Goal: Task Accomplishment & Management: Use online tool/utility

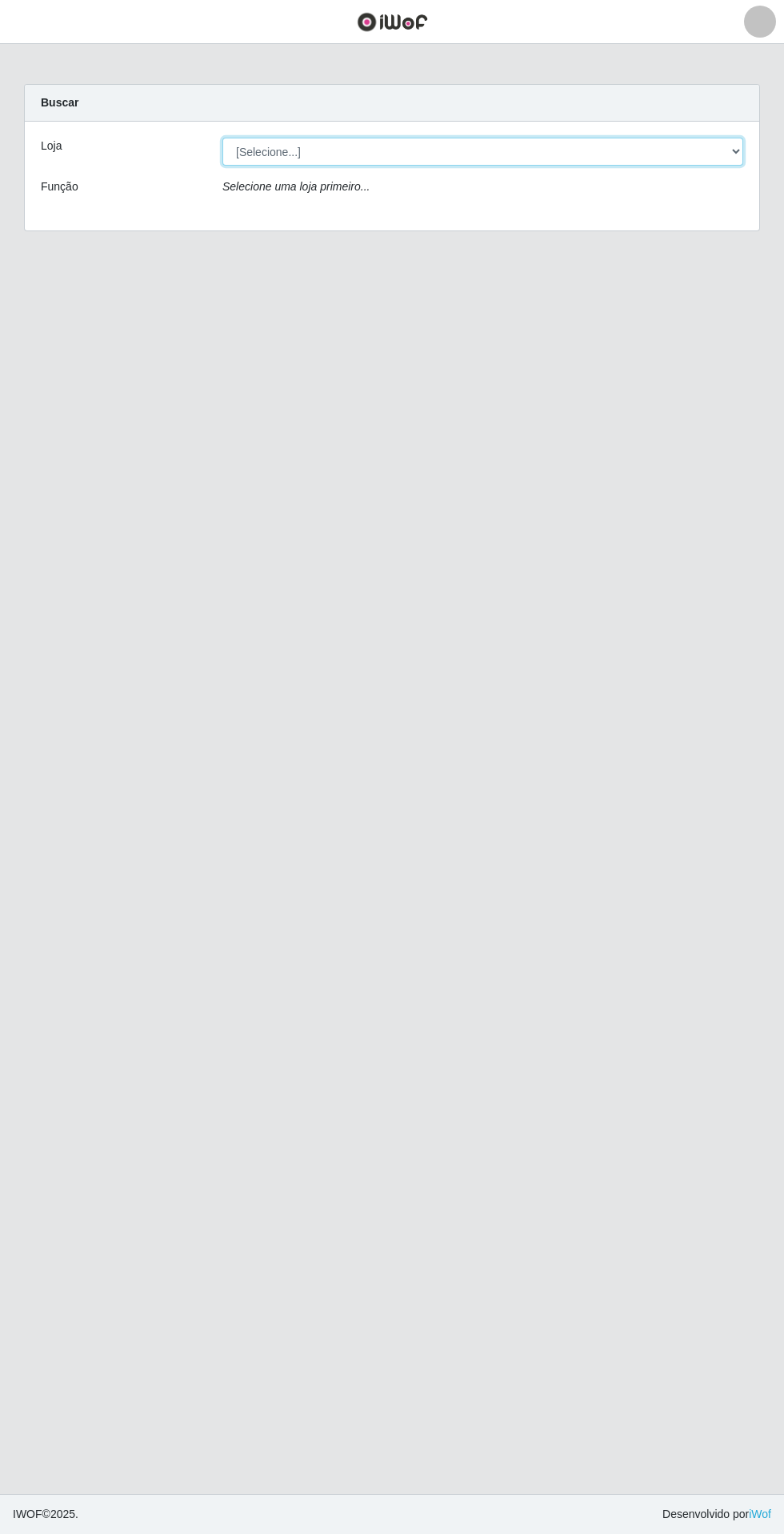
click at [556, 151] on select "[Selecione...] Extrabom - Loja 05 [GEOGRAPHIC_DATA]" at bounding box center [482, 151] width 521 height 28
select select "494"
click at [222, 138] on select "[Selecione...] Extrabom - Loja 05 [GEOGRAPHIC_DATA]" at bounding box center [482, 151] width 521 height 28
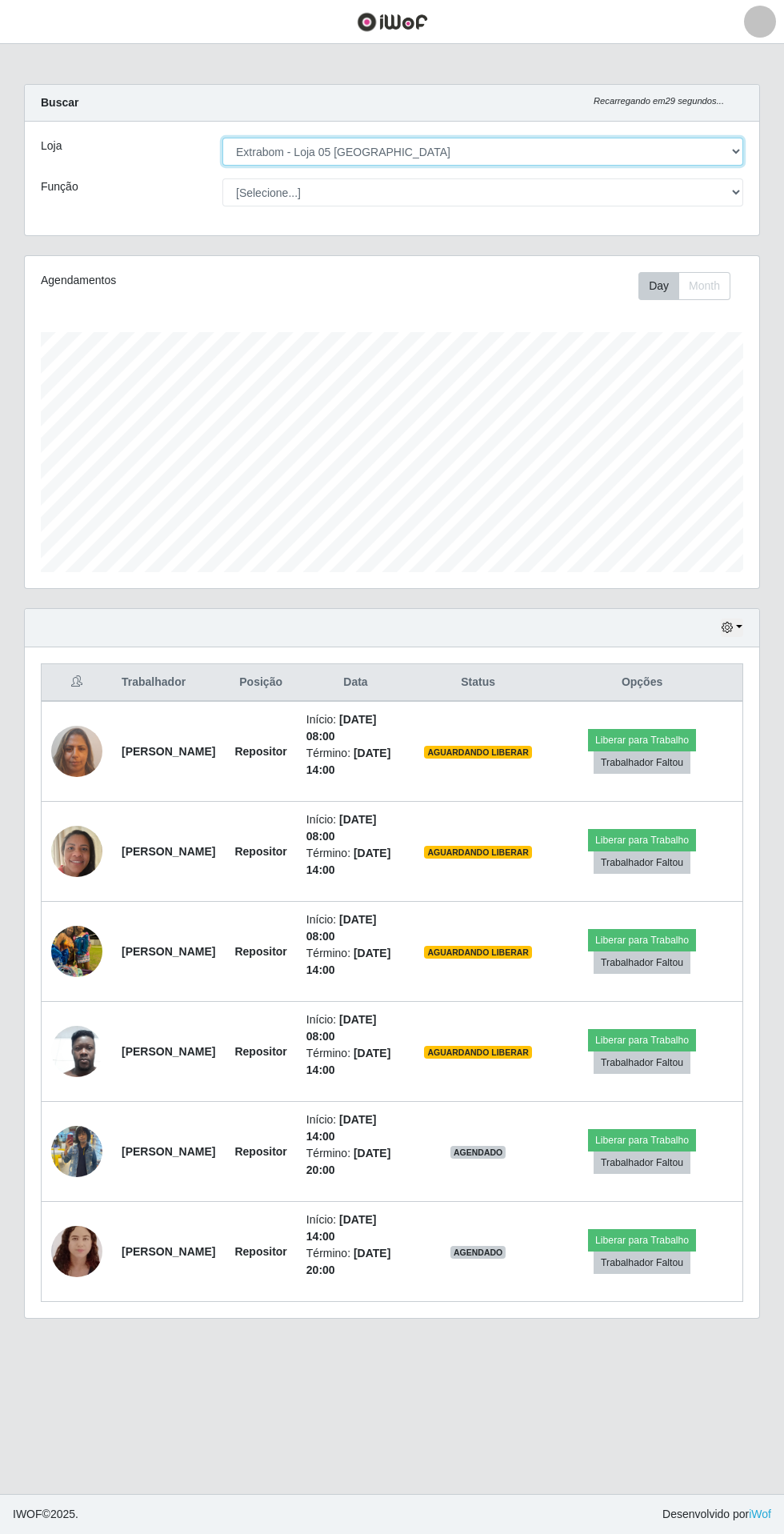
scroll to position [332, 735]
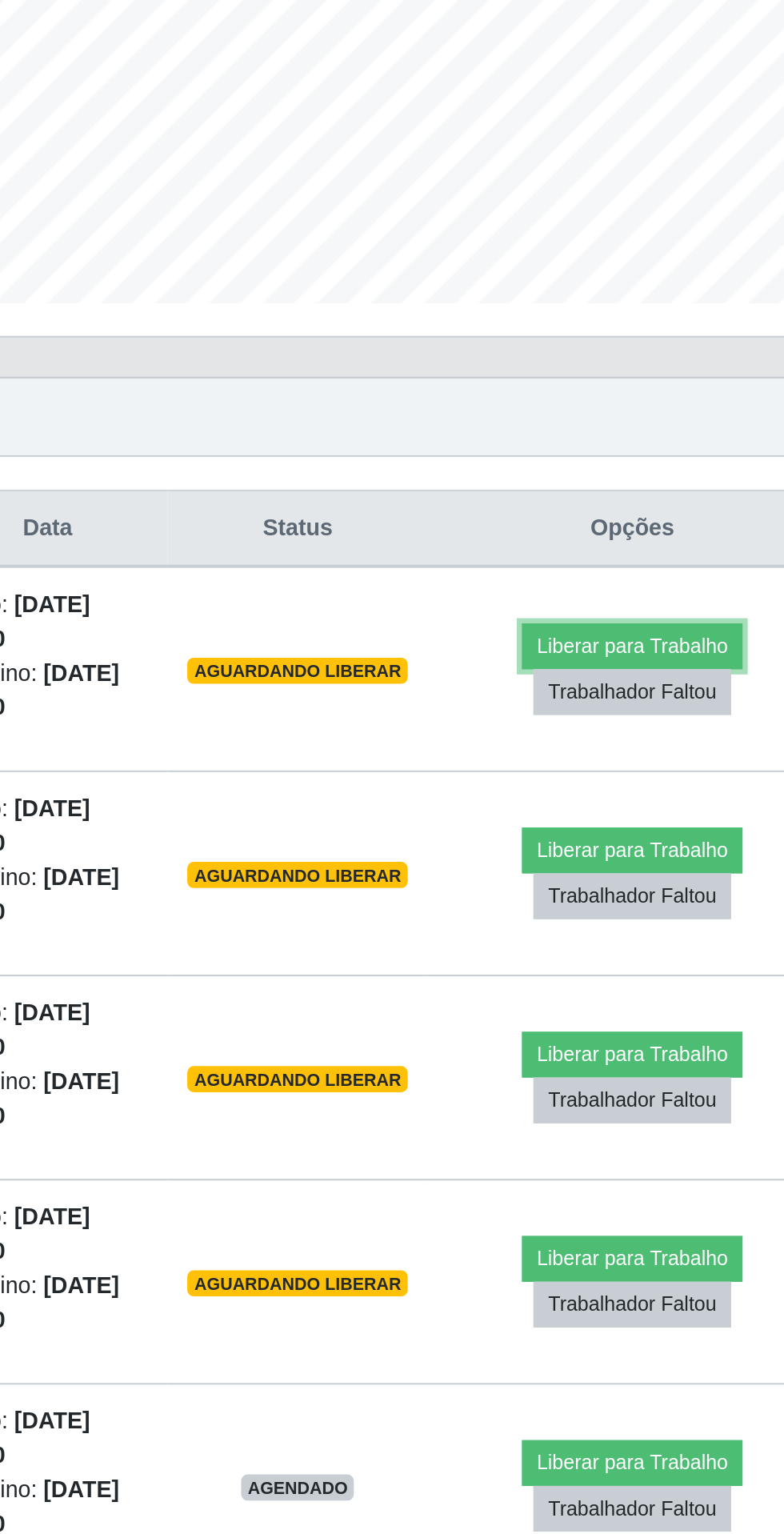
click at [682, 730] on button "Liberar para Trabalho" at bounding box center [642, 740] width 108 height 22
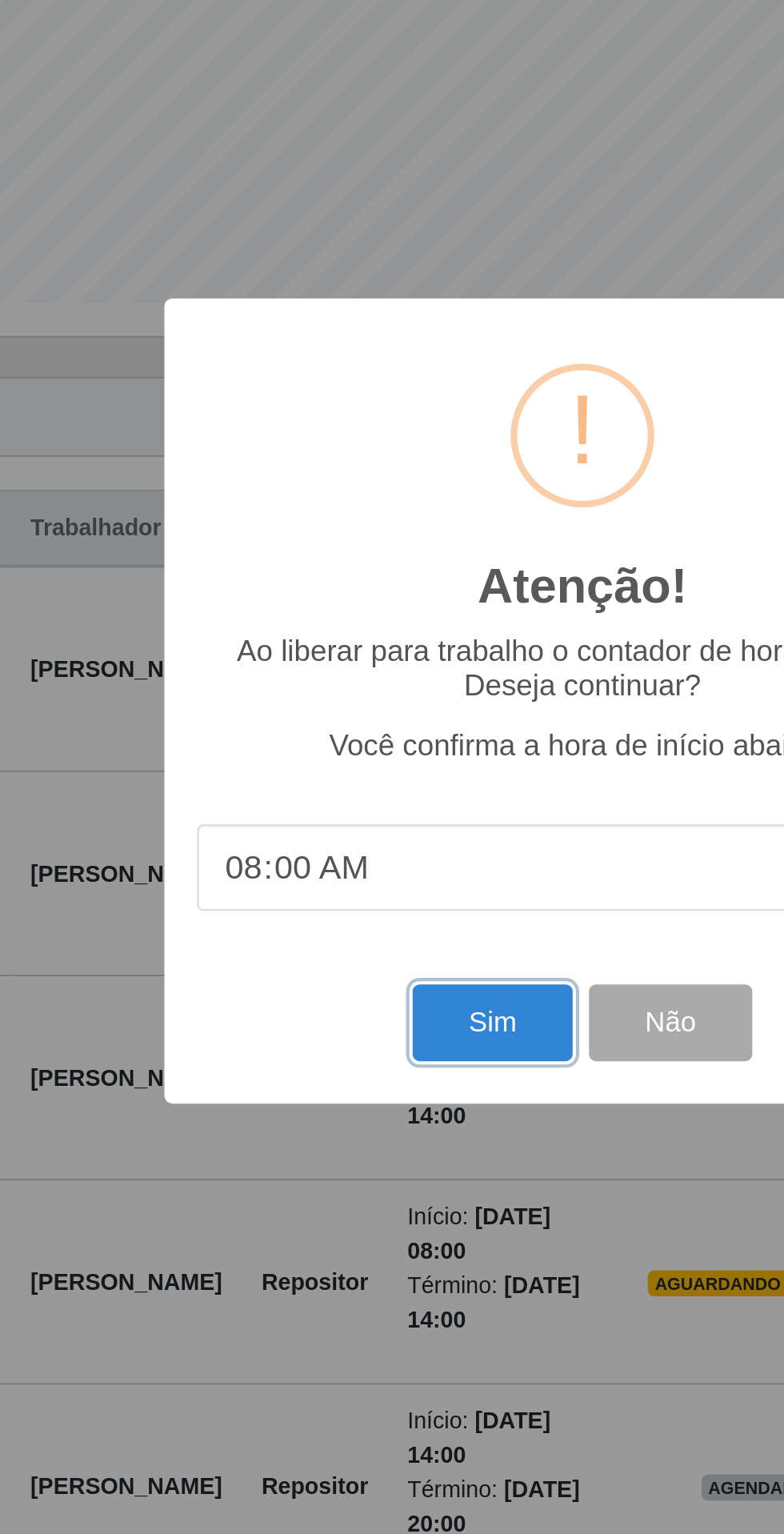
click at [348, 941] on button "Sim" at bounding box center [347, 924] width 77 height 38
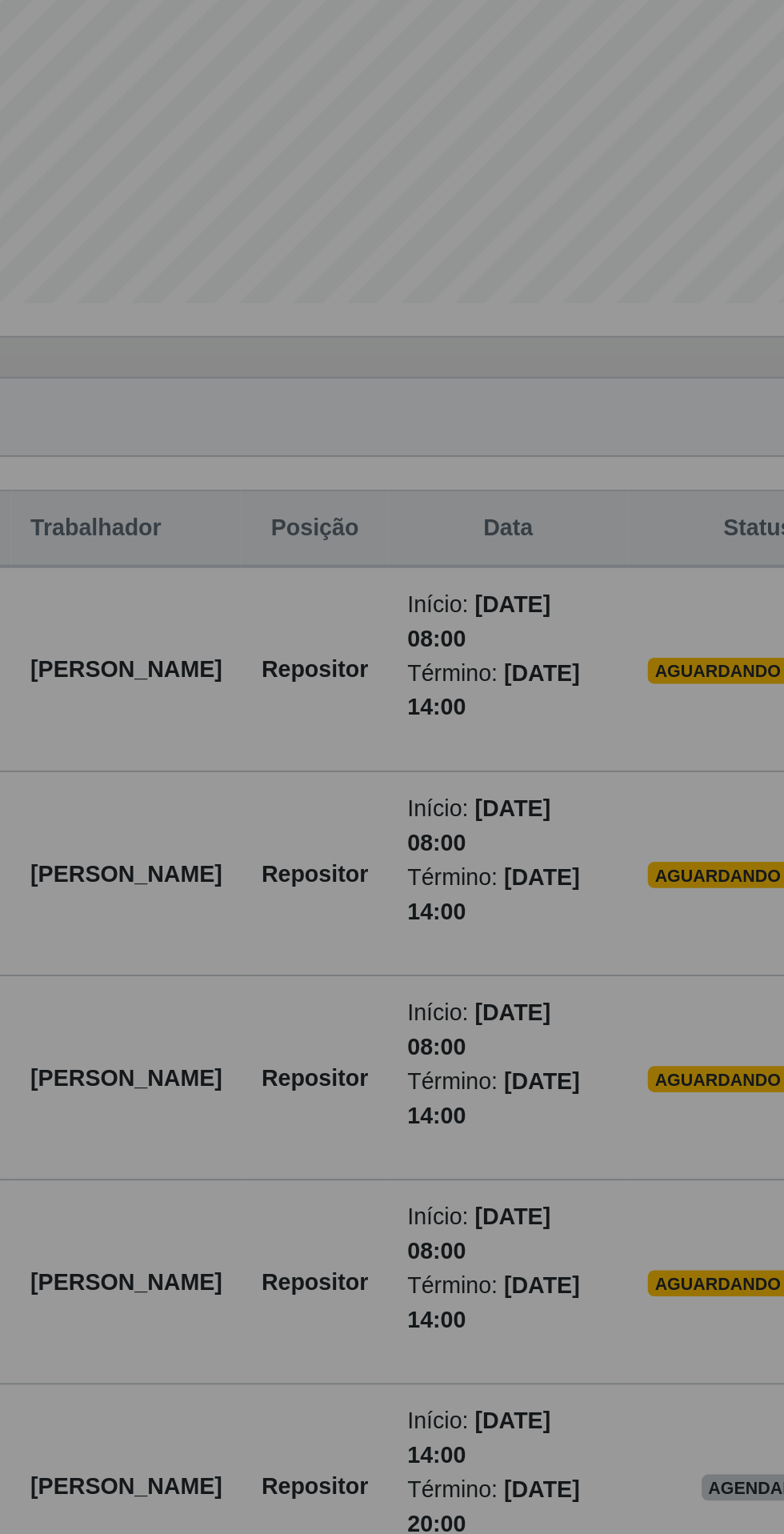
scroll to position [0, 0]
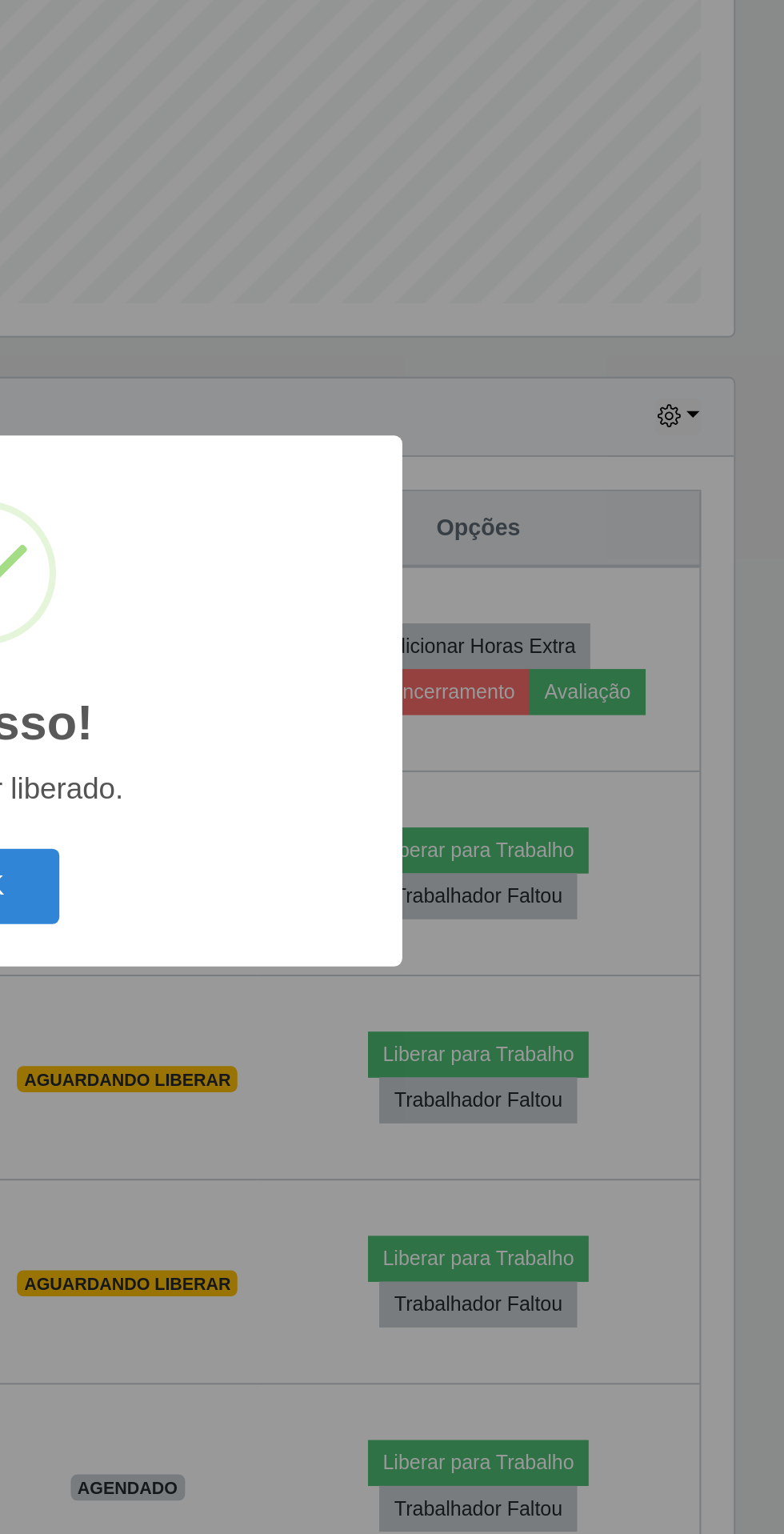
click at [405, 862] on button "OK" at bounding box center [392, 858] width 75 height 38
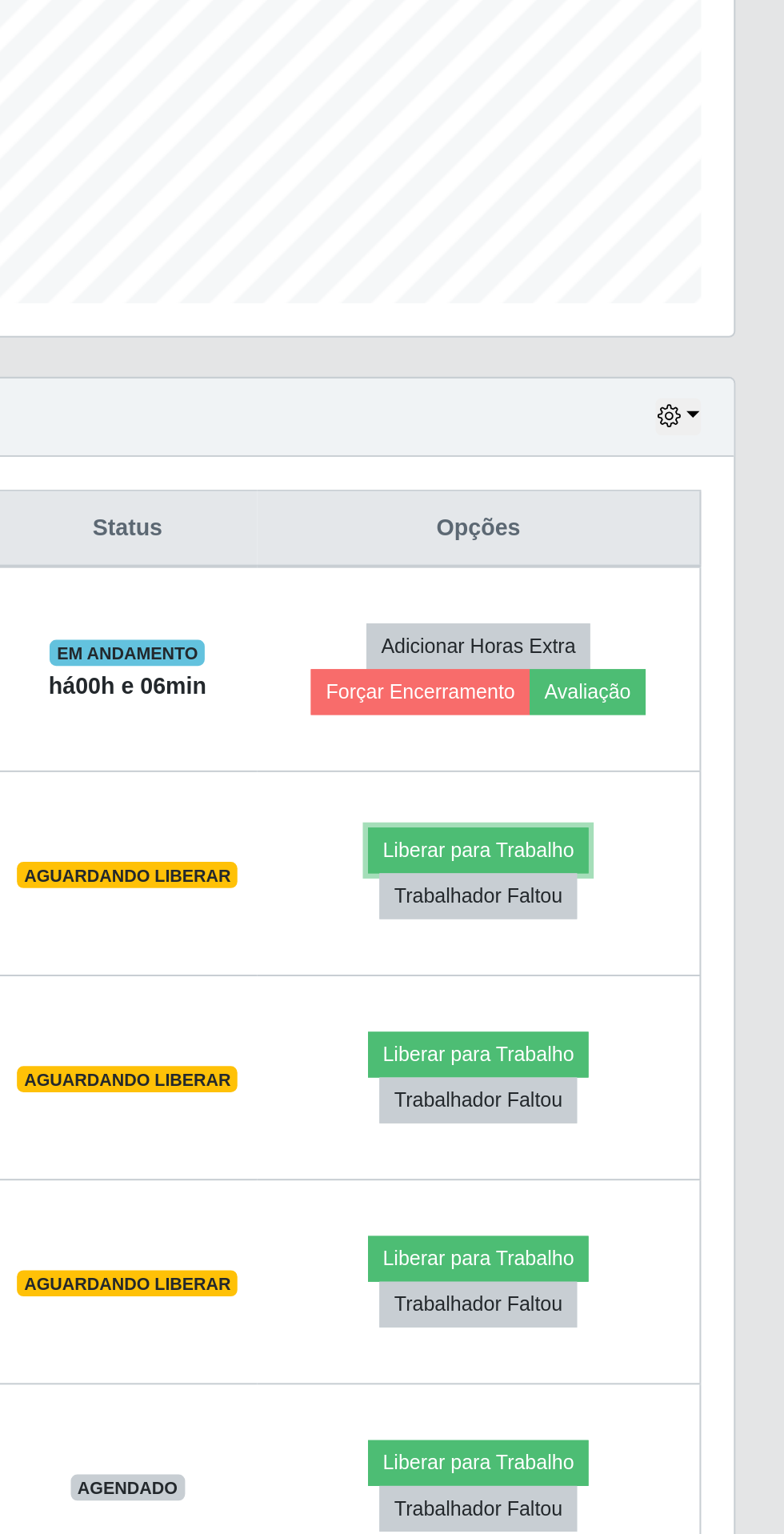
click at [656, 834] on button "Liberar para Trabalho" at bounding box center [634, 840] width 108 height 22
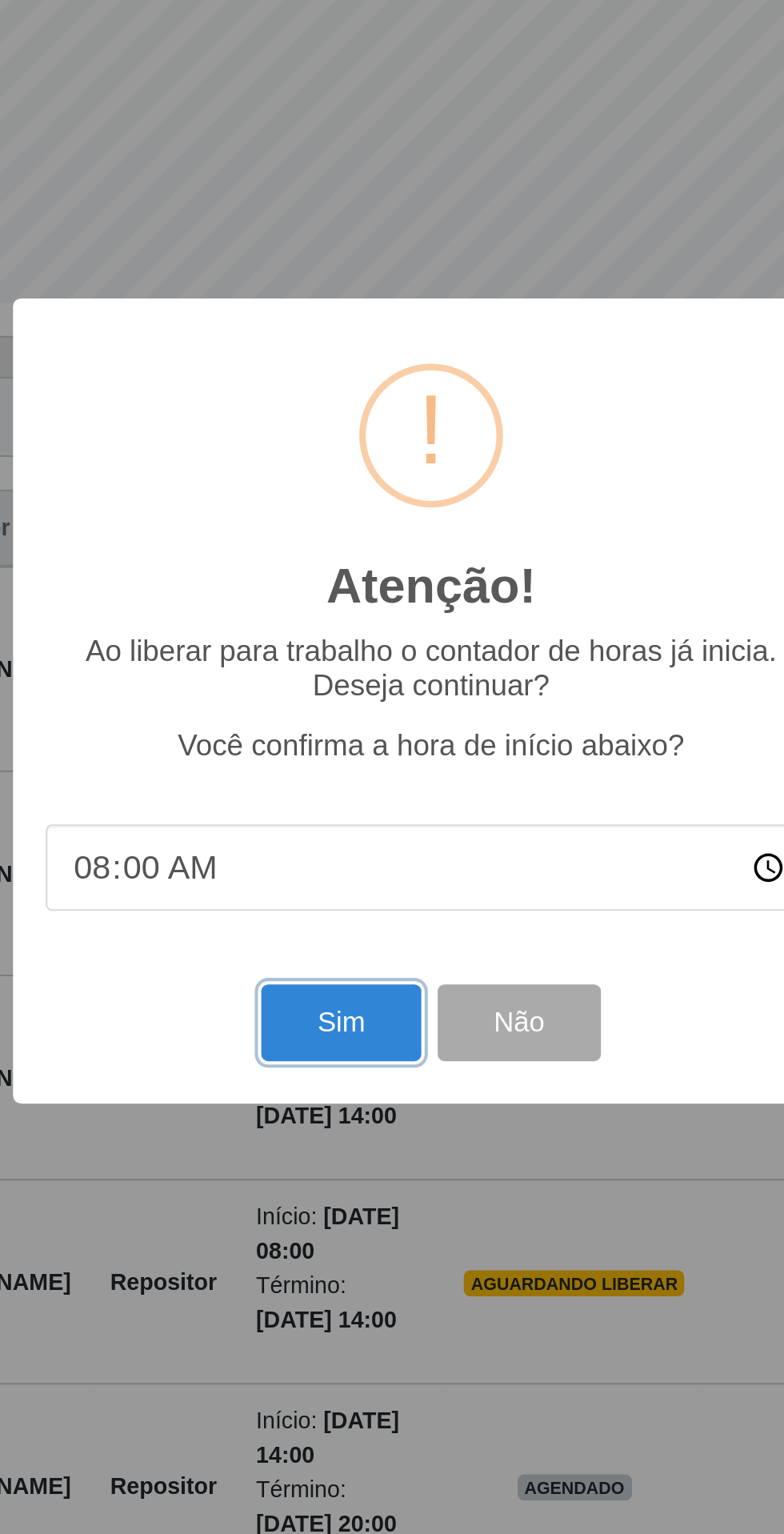
click at [361, 924] on button "Sim" at bounding box center [347, 924] width 77 height 38
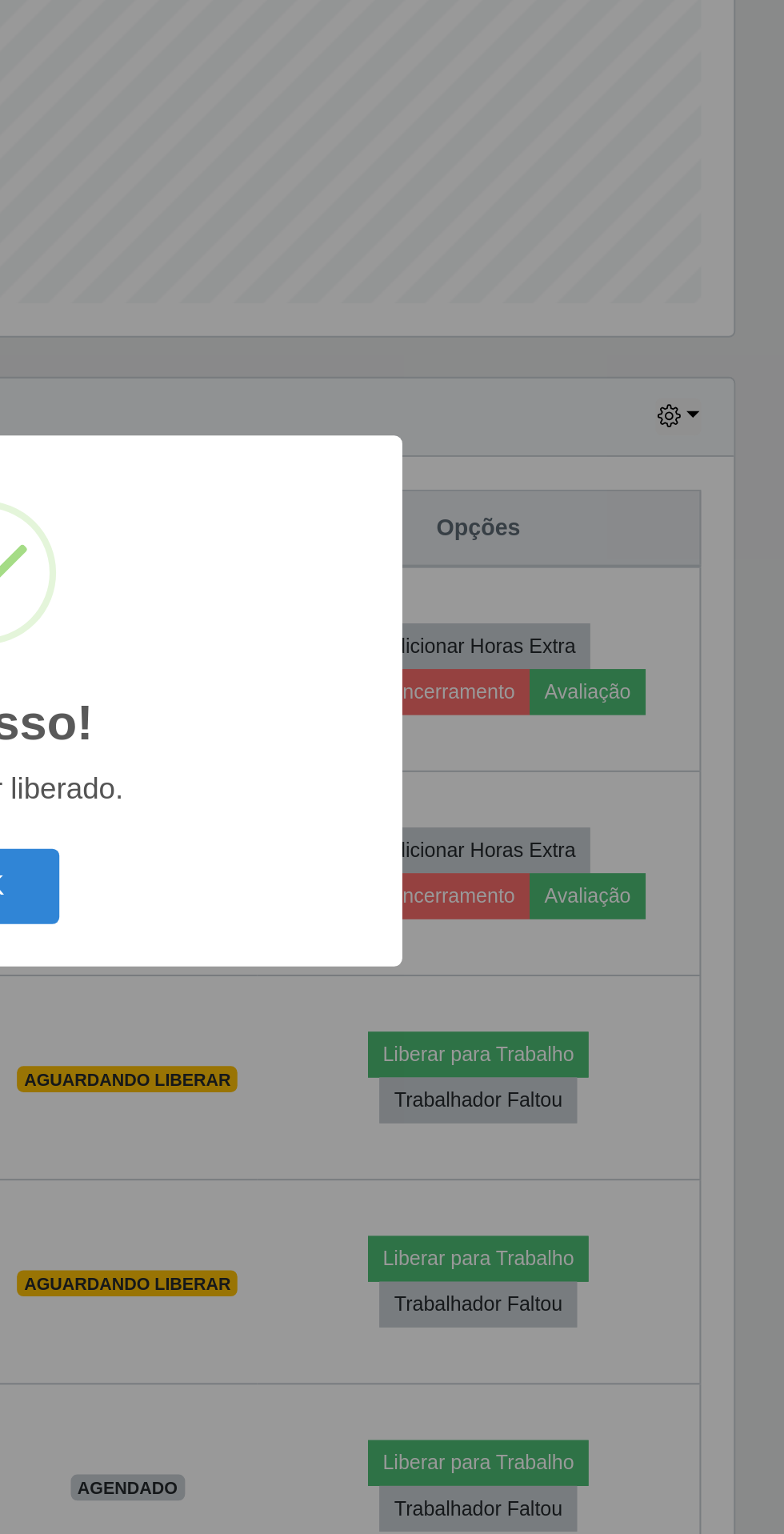
click at [410, 843] on button "OK" at bounding box center [392, 858] width 75 height 38
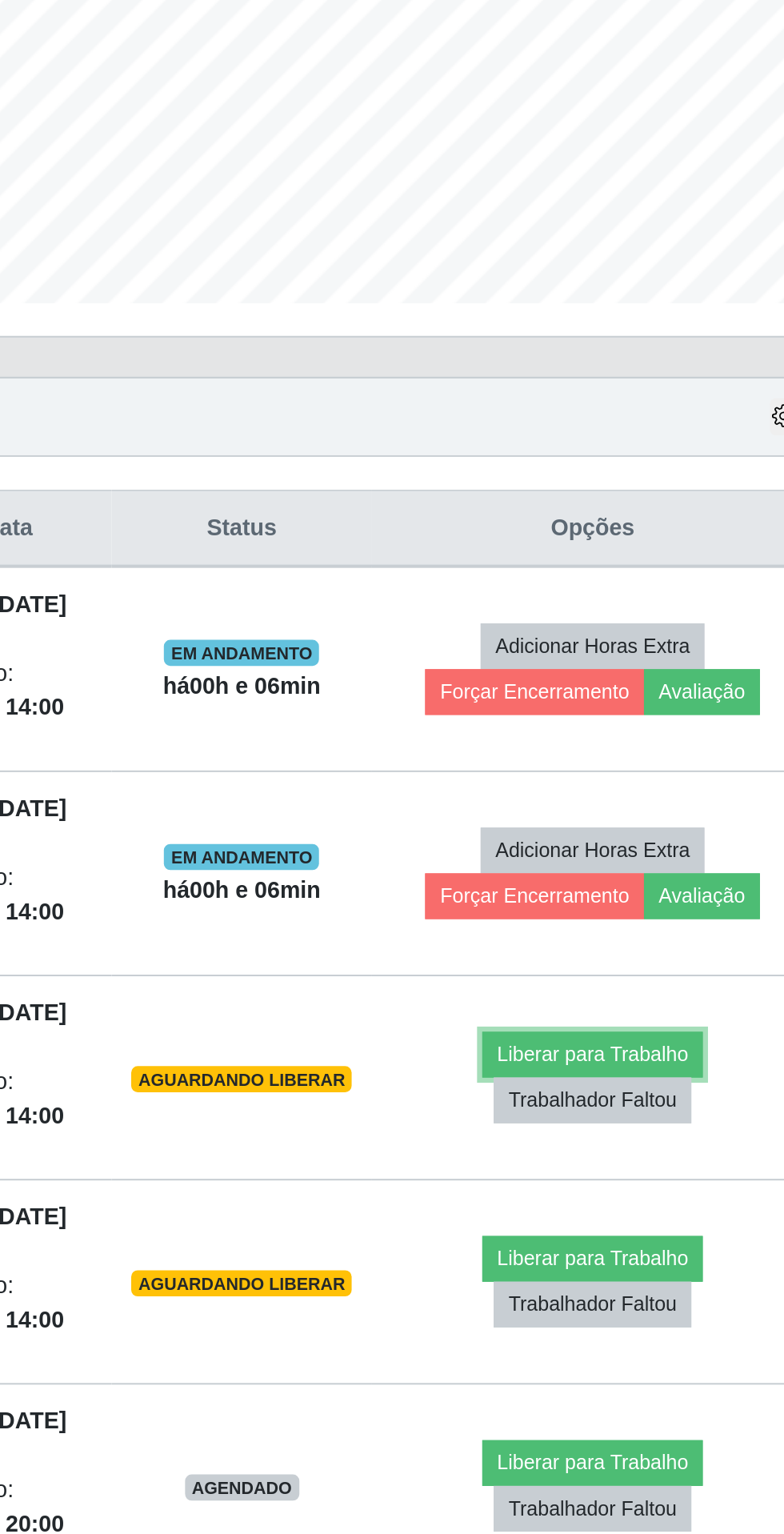
click at [650, 933] on button "Liberar para Trabalho" at bounding box center [634, 940] width 108 height 22
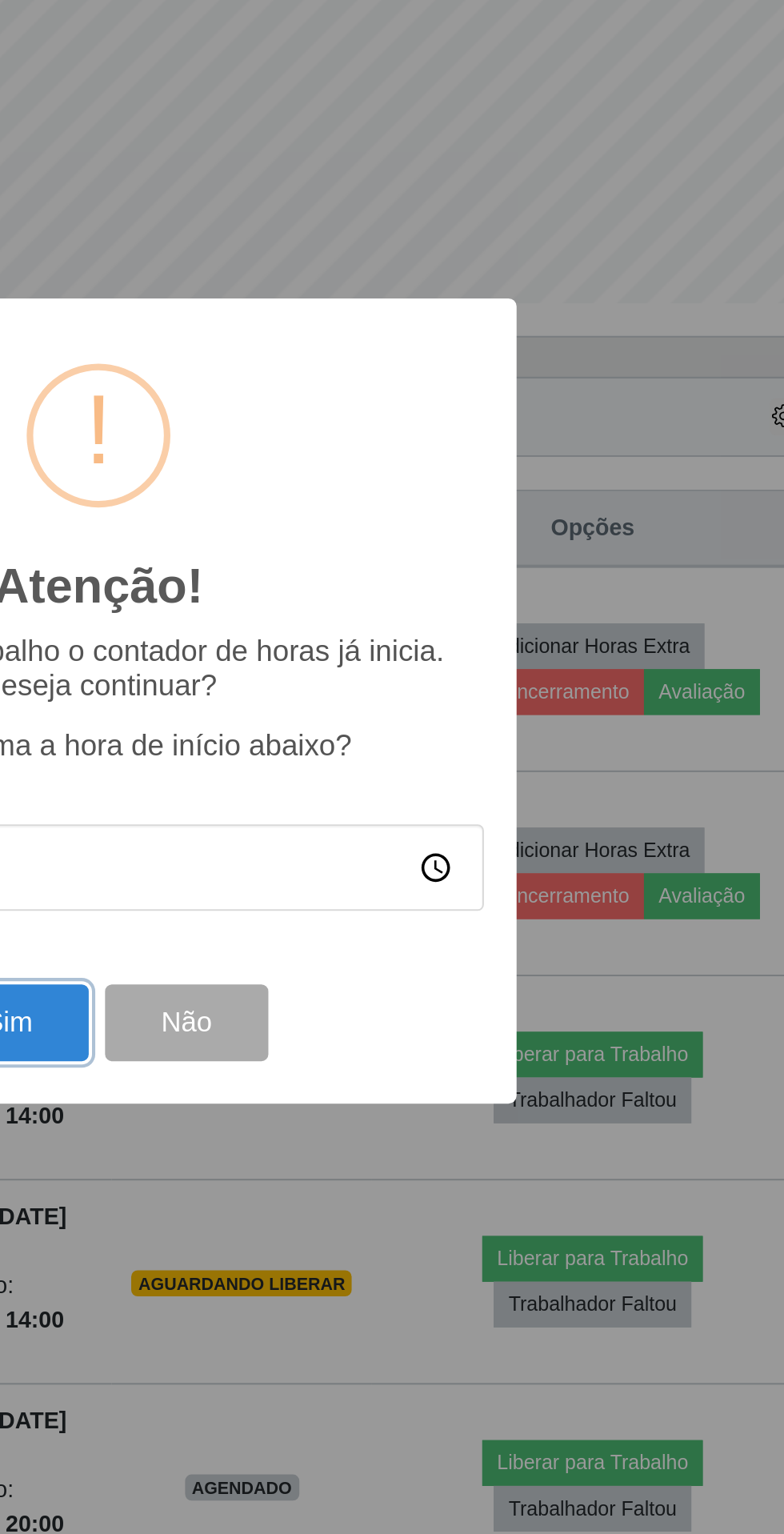
click at [354, 916] on button "Sim" at bounding box center [347, 924] width 77 height 38
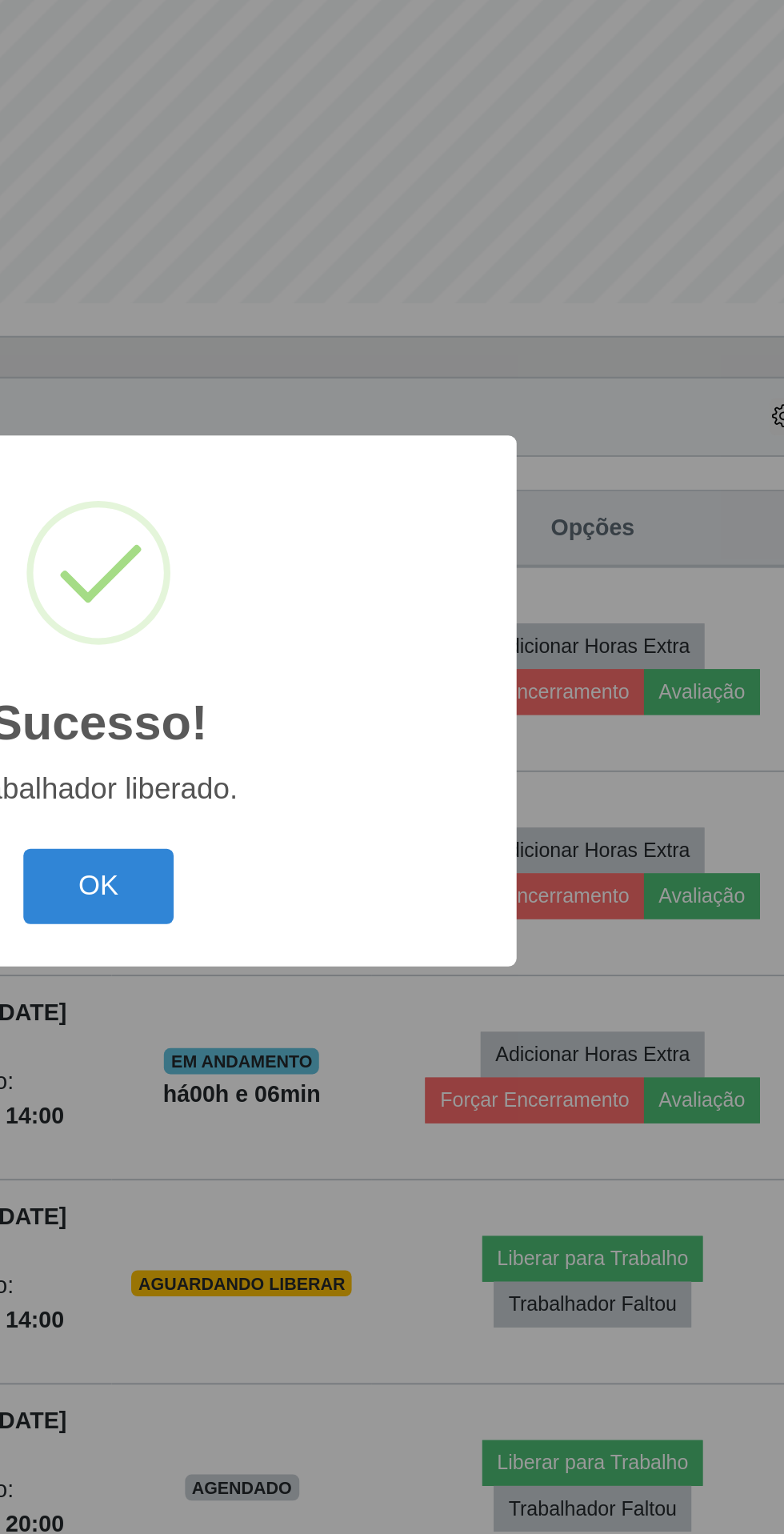
click at [415, 847] on button "OK" at bounding box center [392, 858] width 75 height 38
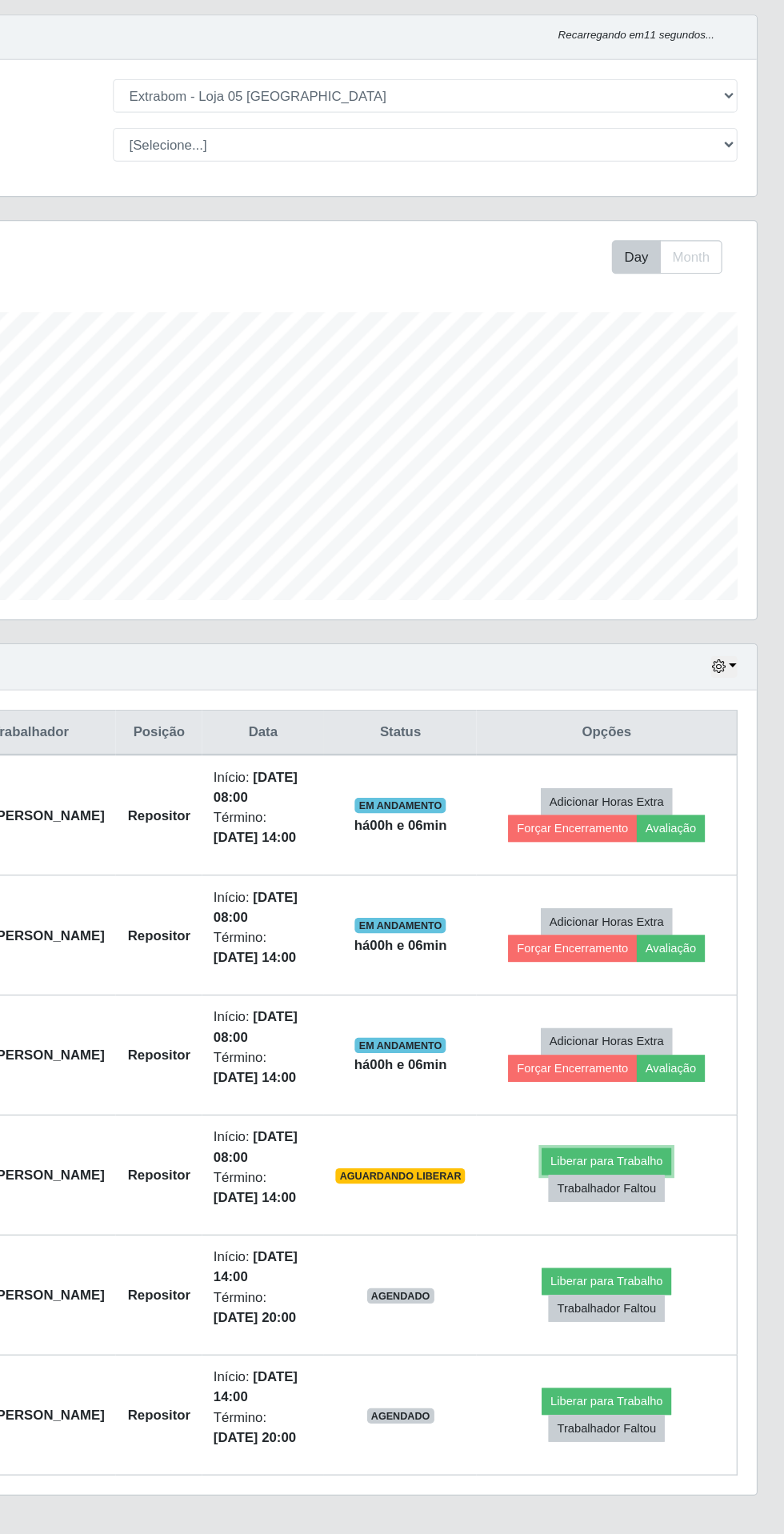
click at [649, 1046] on button "Liberar para Trabalho" at bounding box center [634, 1039] width 108 height 22
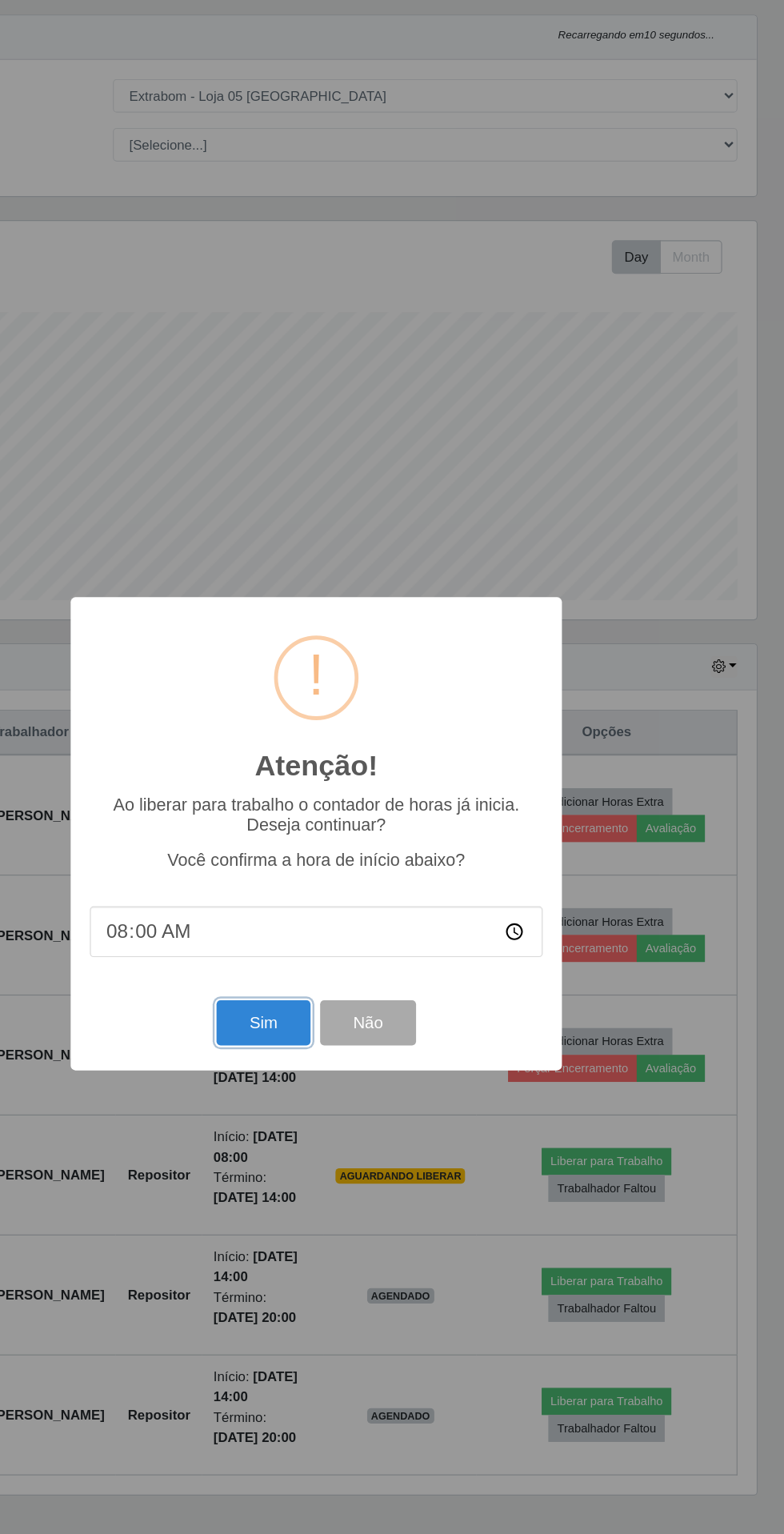
click at [348, 924] on button "Sim" at bounding box center [347, 924] width 77 height 38
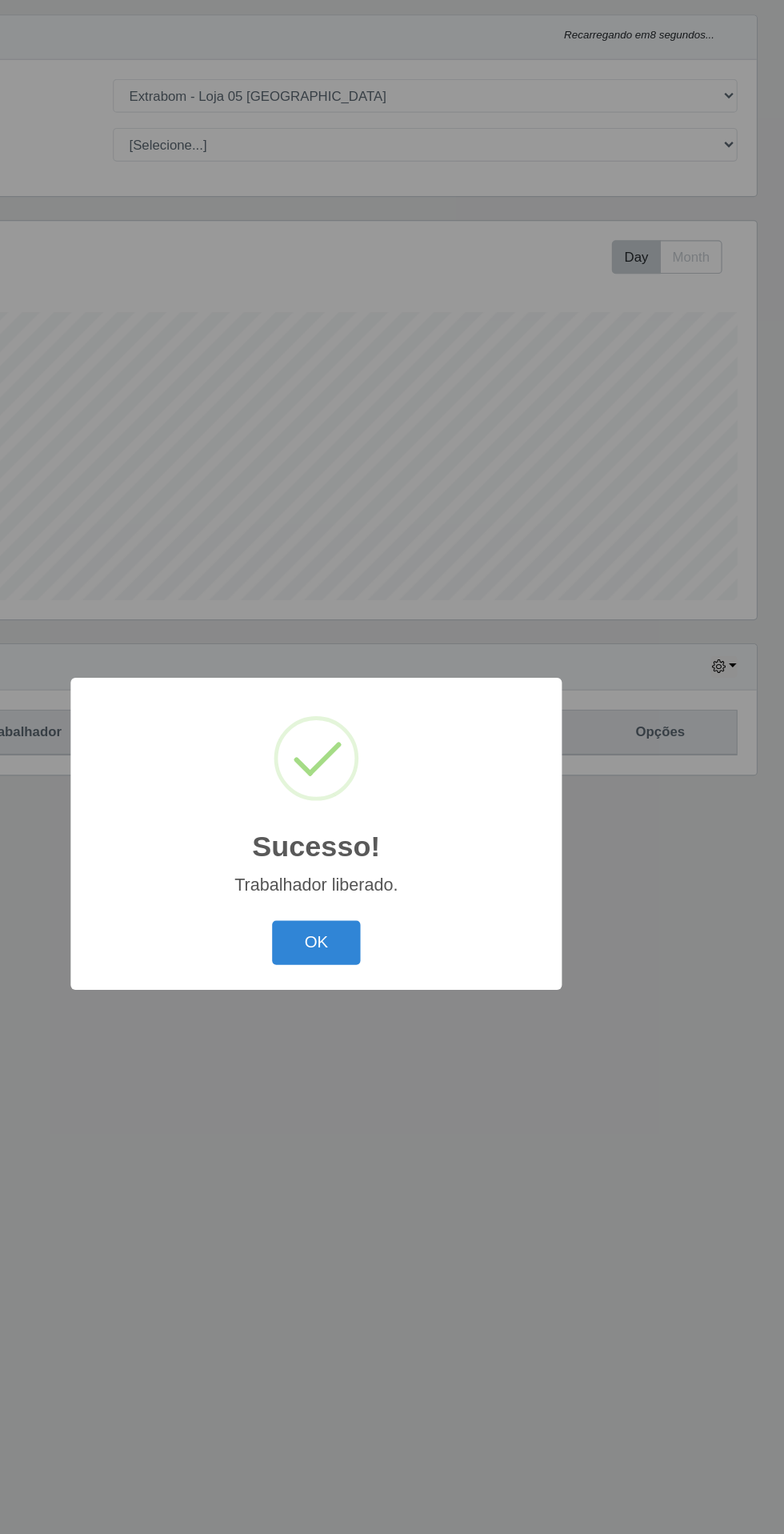
click at [392, 858] on button "OK" at bounding box center [392, 858] width 75 height 38
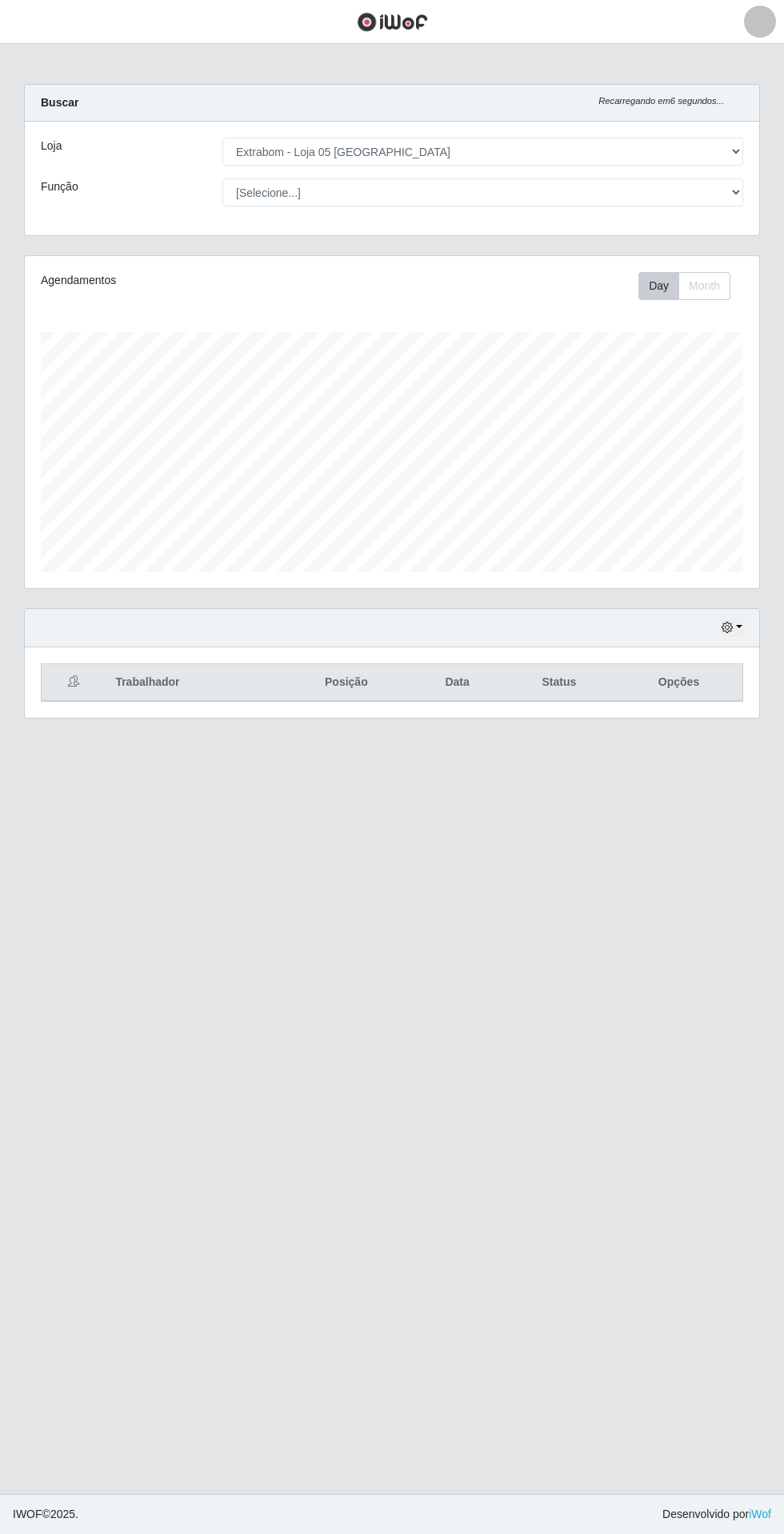
scroll to position [41, 0]
